Goal: Register for event/course

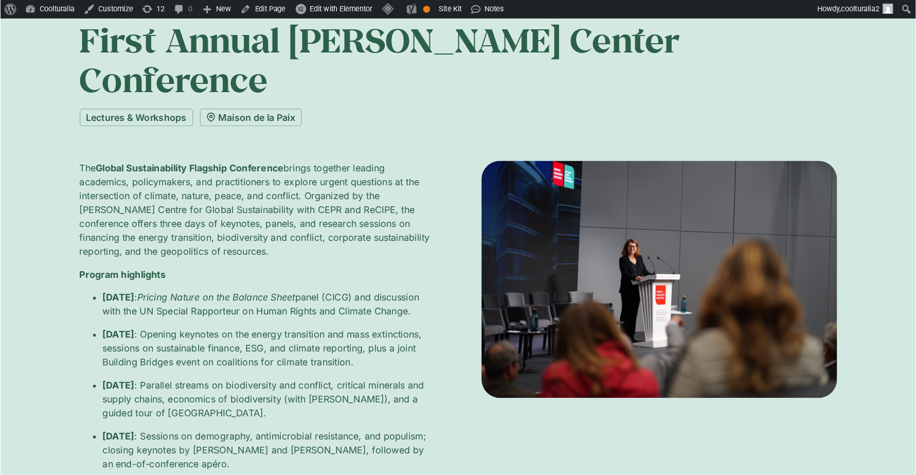
scroll to position [99, 0]
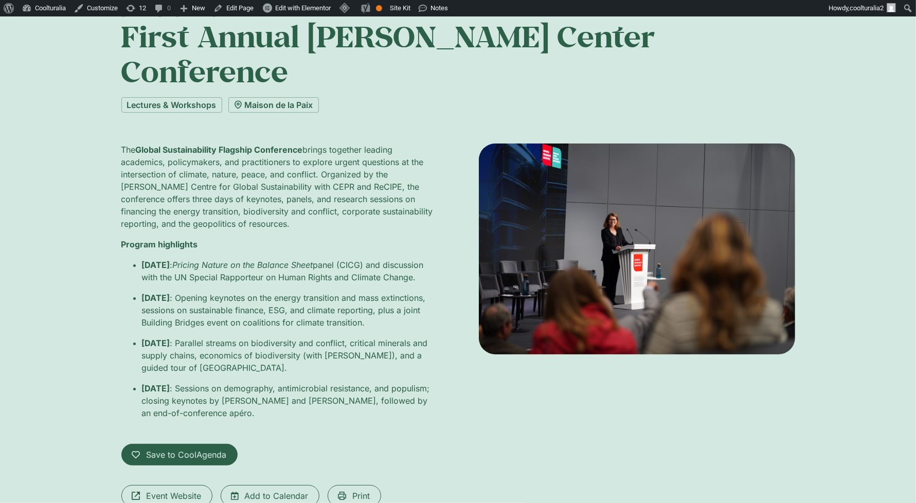
click at [814, 257] on div "[DATE] – [DATE] First Annual [PERSON_NAME] Center Conference Lectures & Worksho…" at bounding box center [458, 277] width 916 height 603
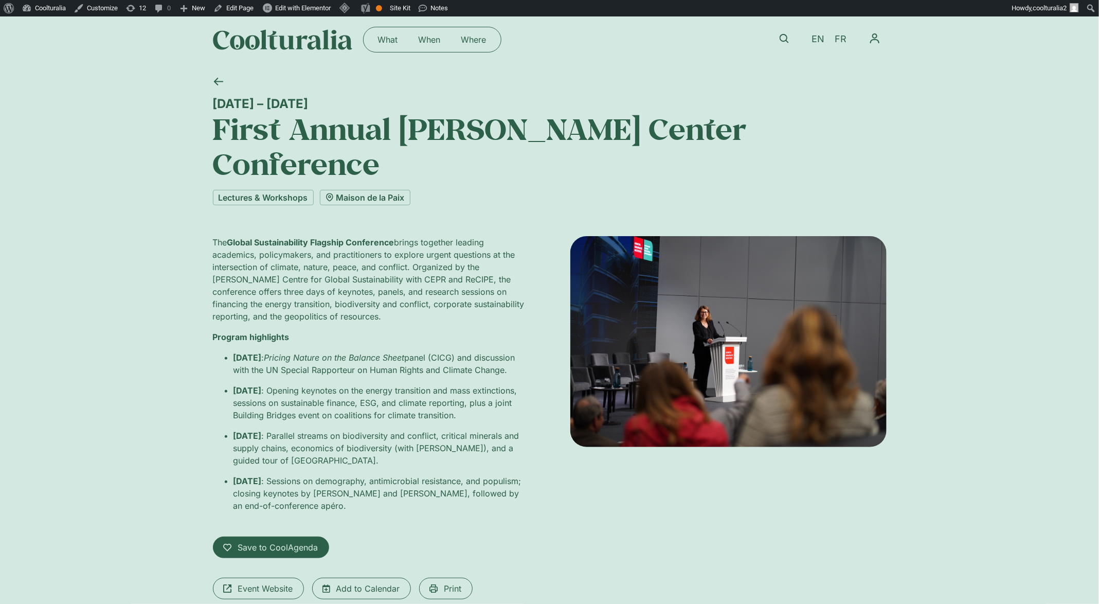
scroll to position [9, 0]
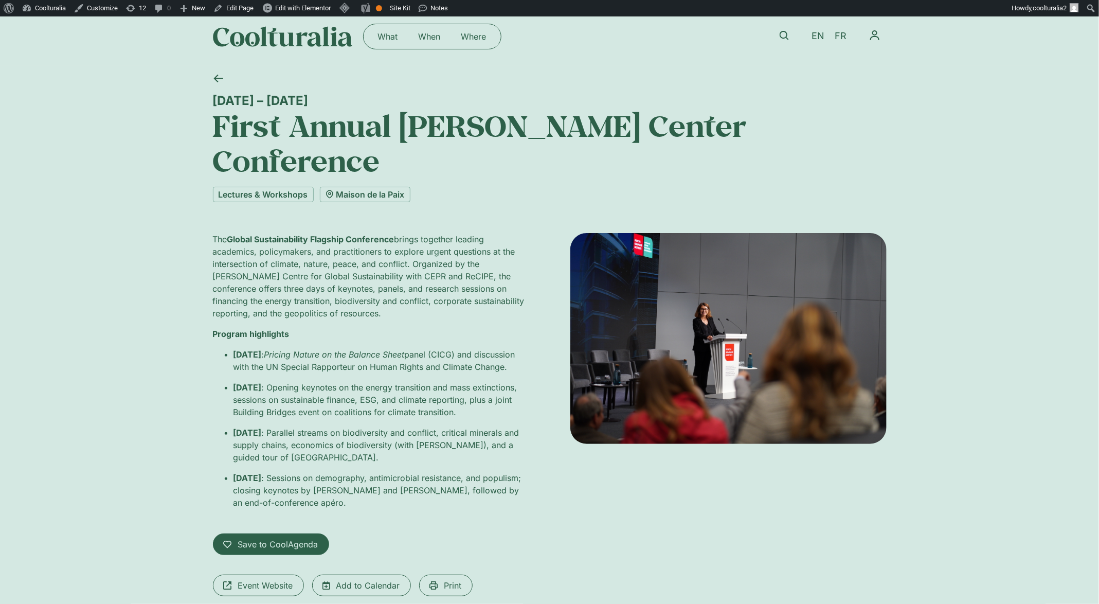
click at [197, 106] on div "[DATE] – [DATE] First Annual [PERSON_NAME] Center Conference Lectures & Worksho…" at bounding box center [549, 367] width 1099 height 603
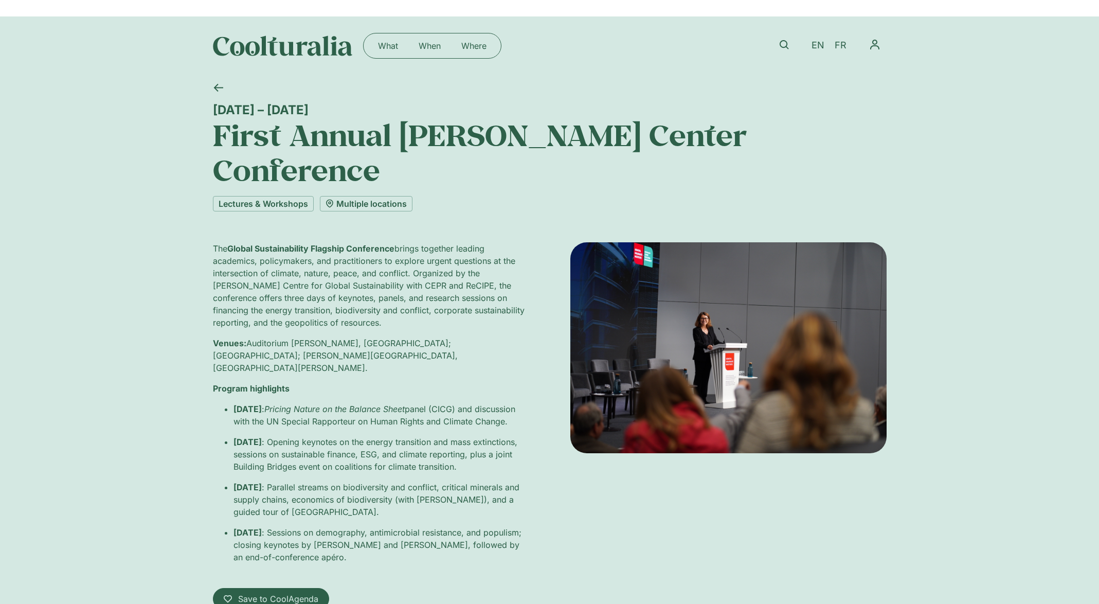
scroll to position [9, 0]
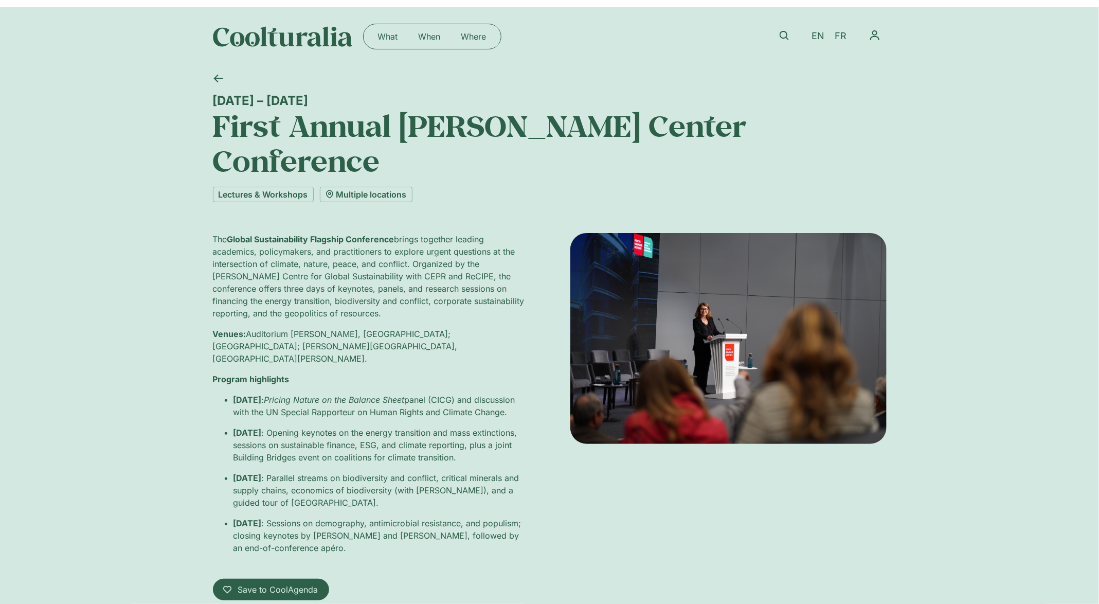
click at [1048, 475] on div "1 – 3 October First Annual Hoffmann Center Conference Lectures & Workshops Mult…" at bounding box center [549, 390] width 1099 height 649
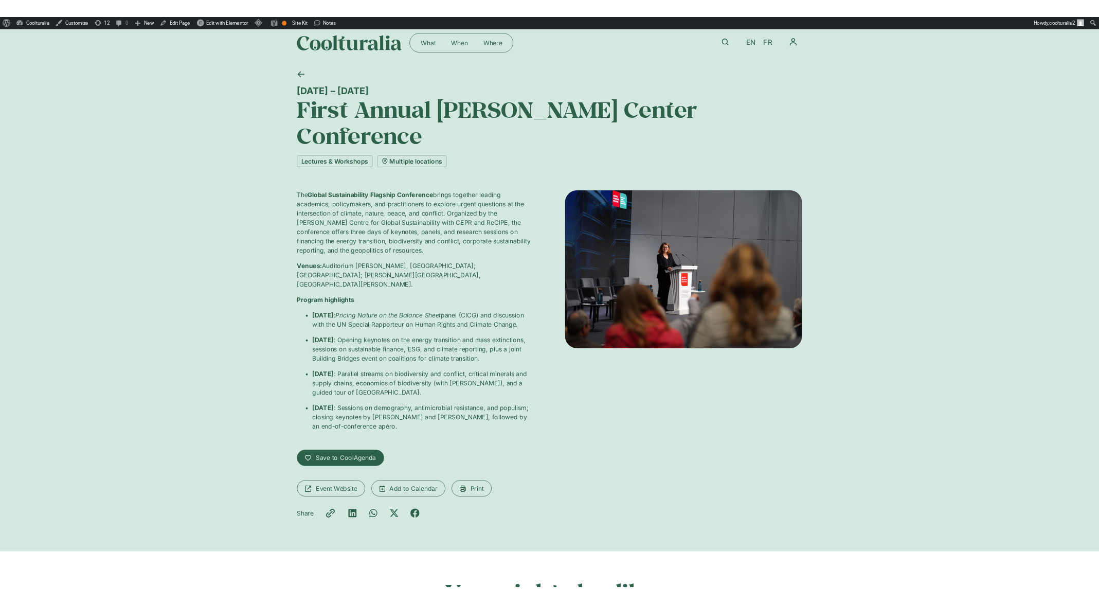
scroll to position [11, 0]
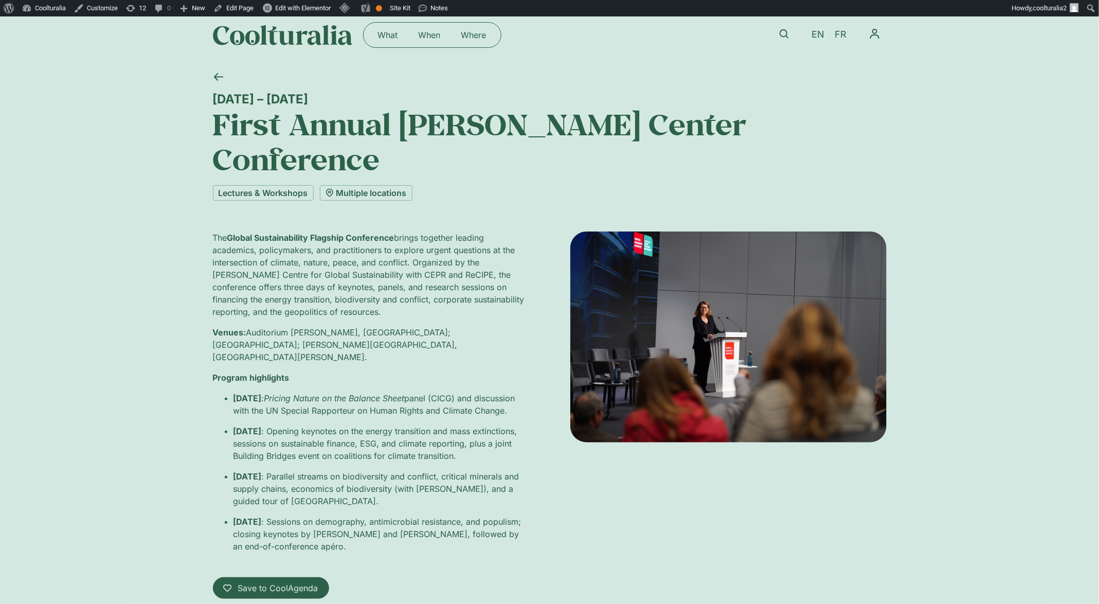
click at [1067, 415] on div "1 – 3 October First Annual Hoffmann Center Conference Lectures & Workshops Mult…" at bounding box center [549, 388] width 1099 height 649
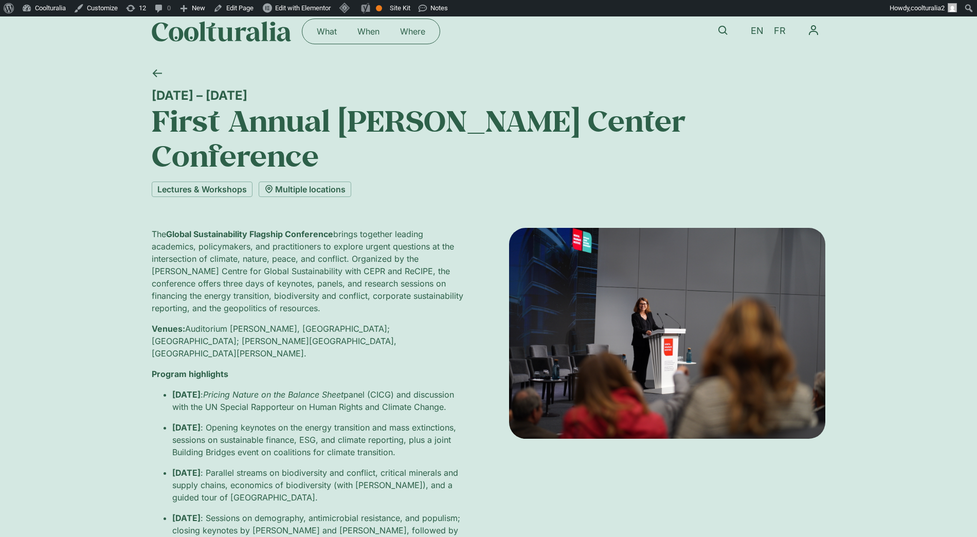
scroll to position [15, 0]
click at [947, 405] on div "1 – 3 October First Annual Hoffmann Center Conference Lectures & Workshops Mult…" at bounding box center [488, 384] width 977 height 649
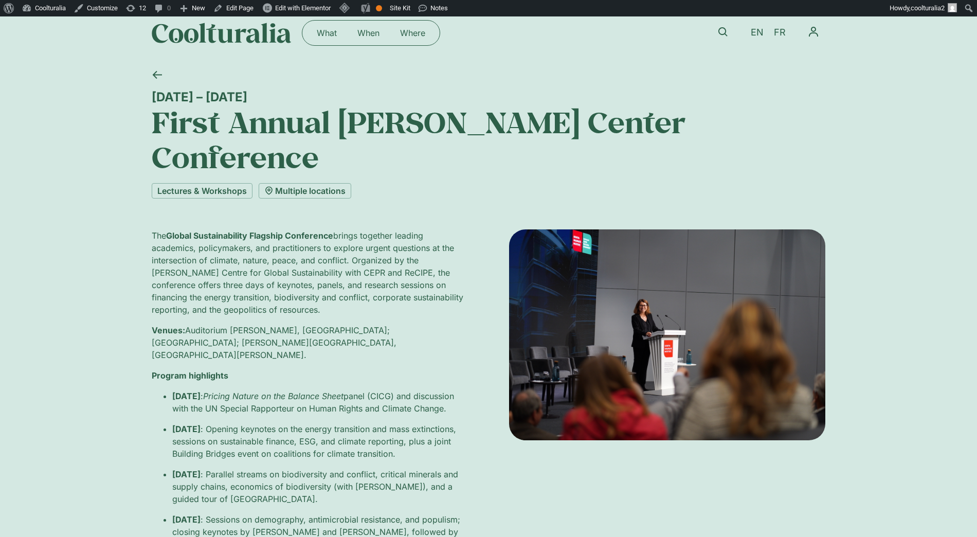
scroll to position [12, 0]
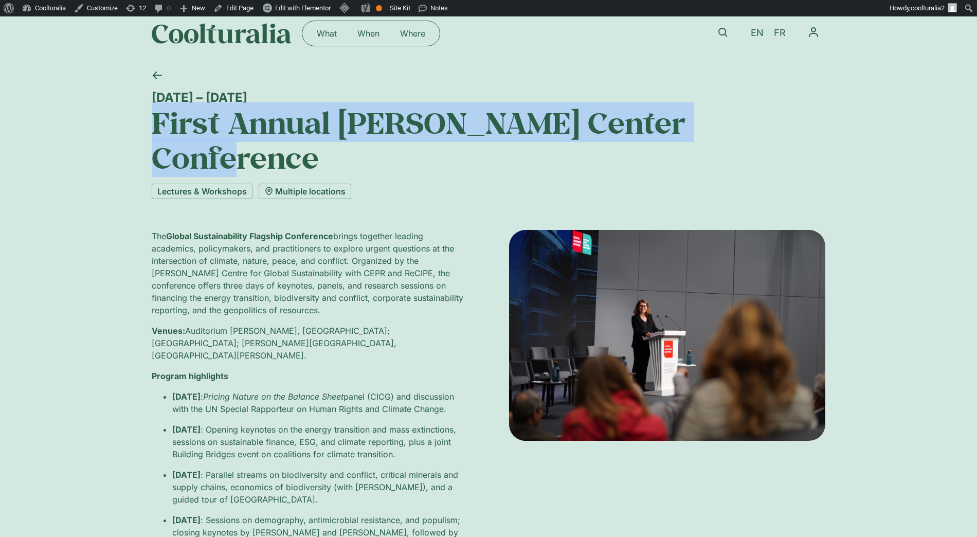
drag, startPoint x: 571, startPoint y: 127, endPoint x: 122, endPoint y: 127, distance: 449.6
click at [122, 127] on div "1 – 3 October First Annual Hoffmann Center Conference Lectures & Workshops Mult…" at bounding box center [488, 387] width 977 height 649
copy h1 "First Annual [PERSON_NAME] Center Conference"
